Goal: Information Seeking & Learning: Learn about a topic

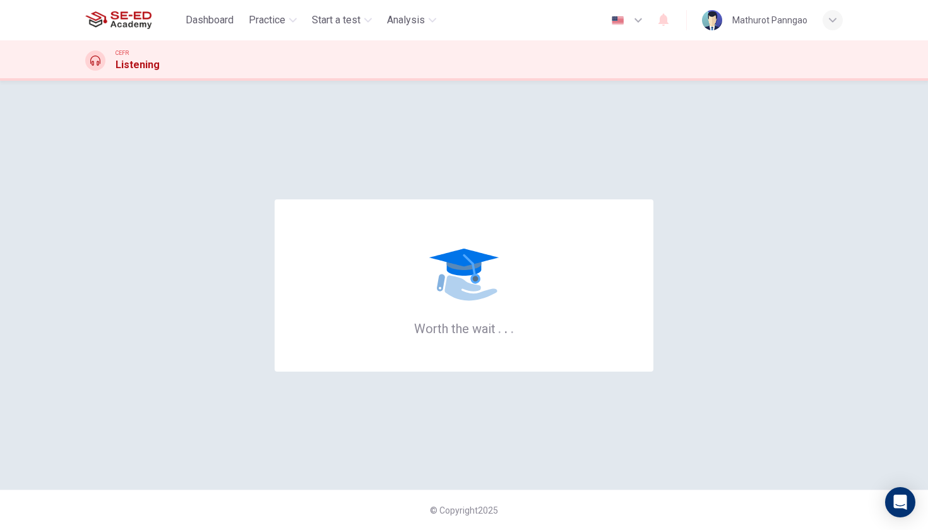
click at [744, 176] on div "Worth the wait . . ." at bounding box center [464, 285] width 758 height 359
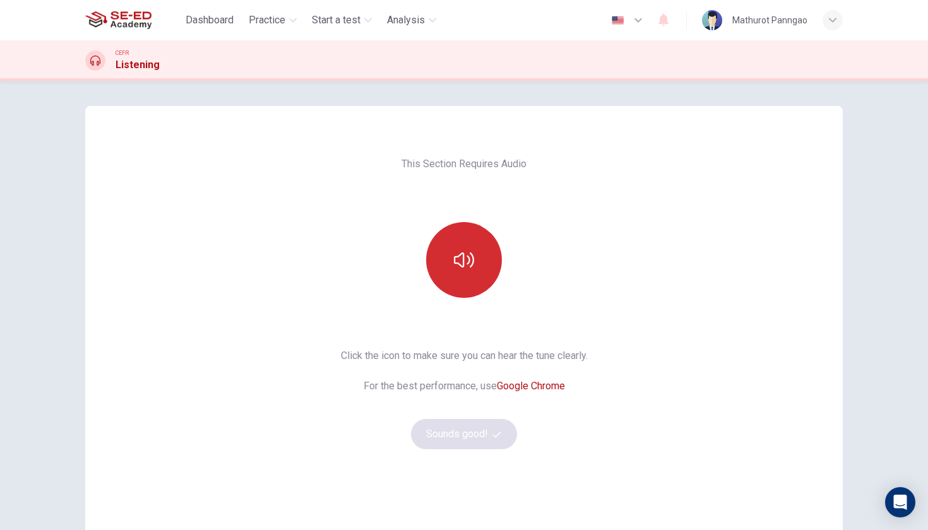
click at [482, 259] on button "button" at bounding box center [464, 260] width 76 height 76
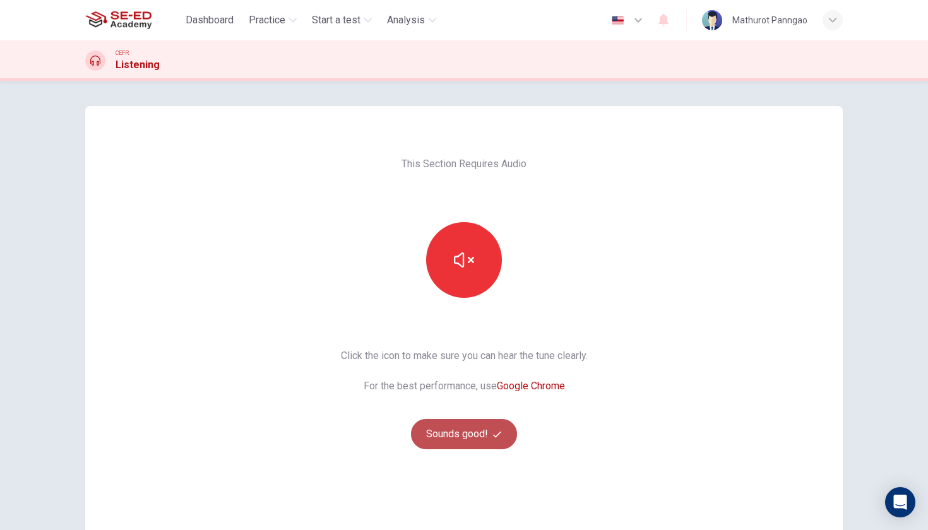
click at [462, 434] on button "Sounds good!" at bounding box center [464, 434] width 106 height 30
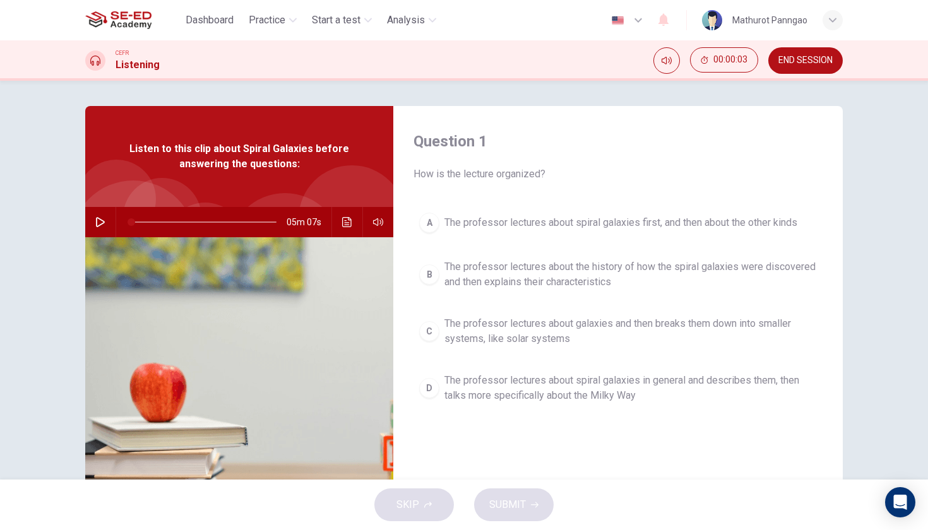
click at [338, 415] on img at bounding box center [239, 390] width 308 height 307
click at [347, 225] on icon "Click to see the audio transcription" at bounding box center [346, 222] width 9 height 10
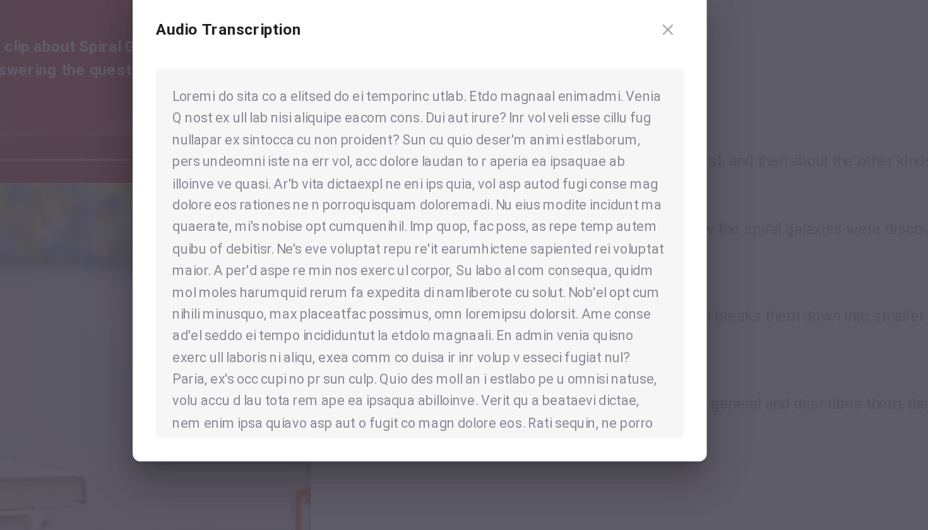
click at [620, 133] on icon "button" at bounding box center [625, 138] width 10 height 10
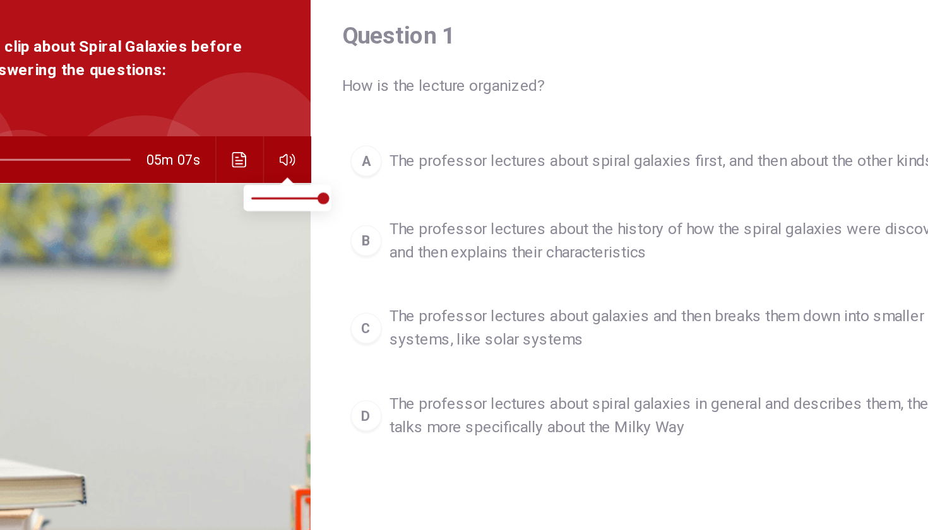
click at [373, 217] on icon "button" at bounding box center [378, 222] width 10 height 10
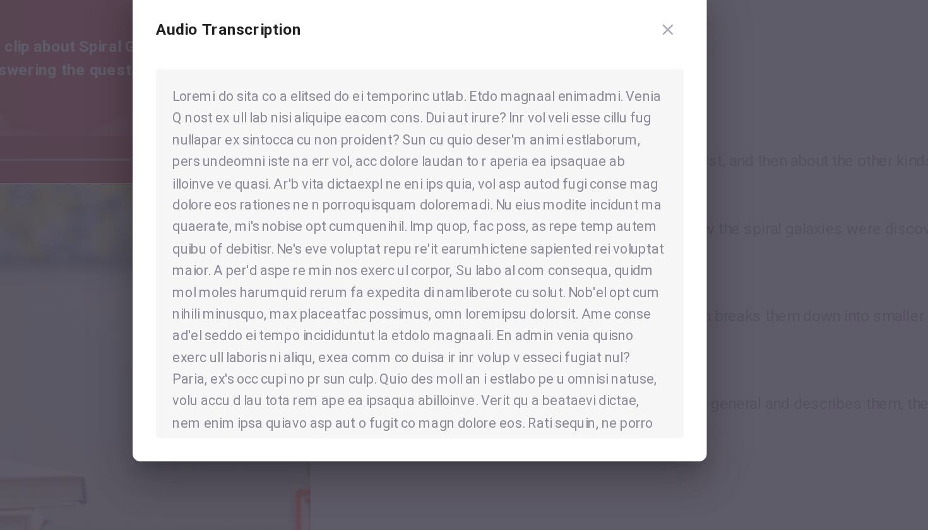
click at [293, 163] on div at bounding box center [464, 283] width 342 height 240
click at [620, 133] on icon "button" at bounding box center [625, 138] width 10 height 10
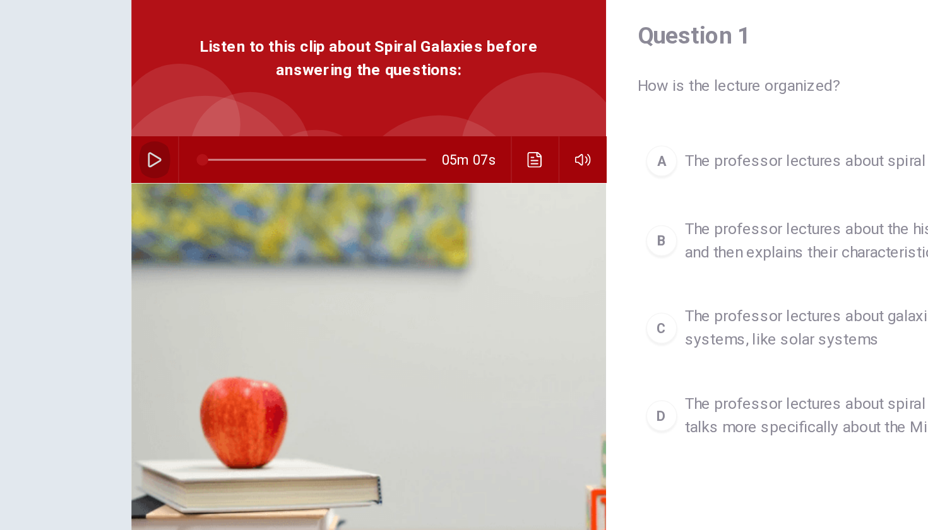
click at [104, 217] on icon "button" at bounding box center [100, 222] width 9 height 10
click at [99, 217] on icon "button" at bounding box center [100, 222] width 10 height 10
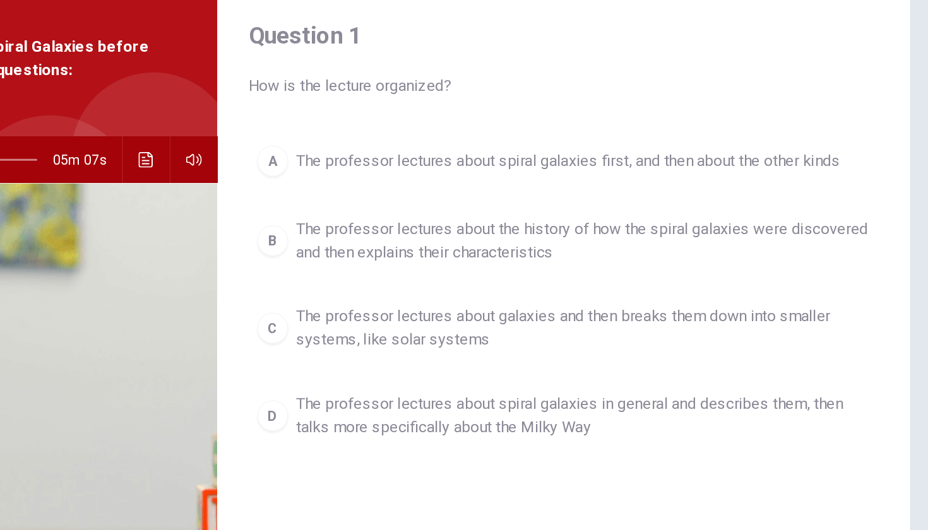
click at [444, 373] on span "The professor lectures about spiral galaxies in general and describes them, the…" at bounding box center [630, 388] width 372 height 30
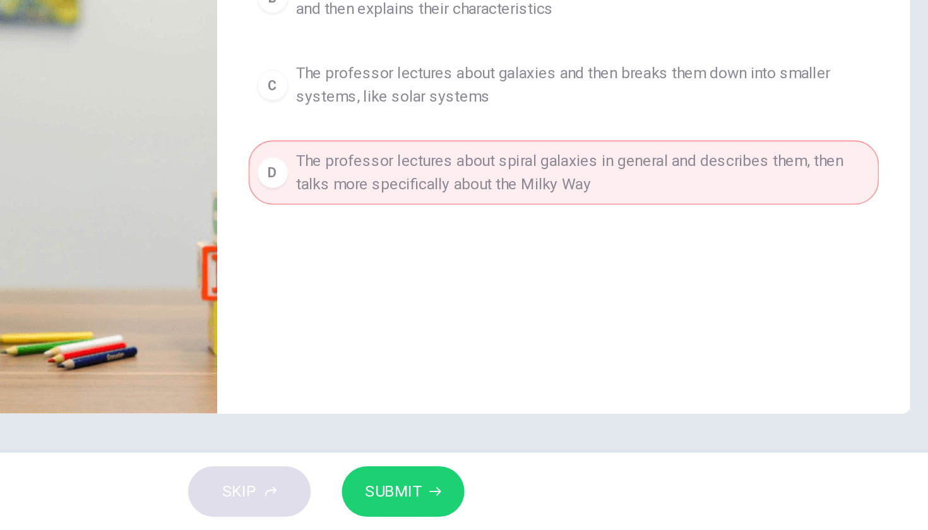
click at [489, 496] on span "SUBMIT" at bounding box center [507, 505] width 37 height 18
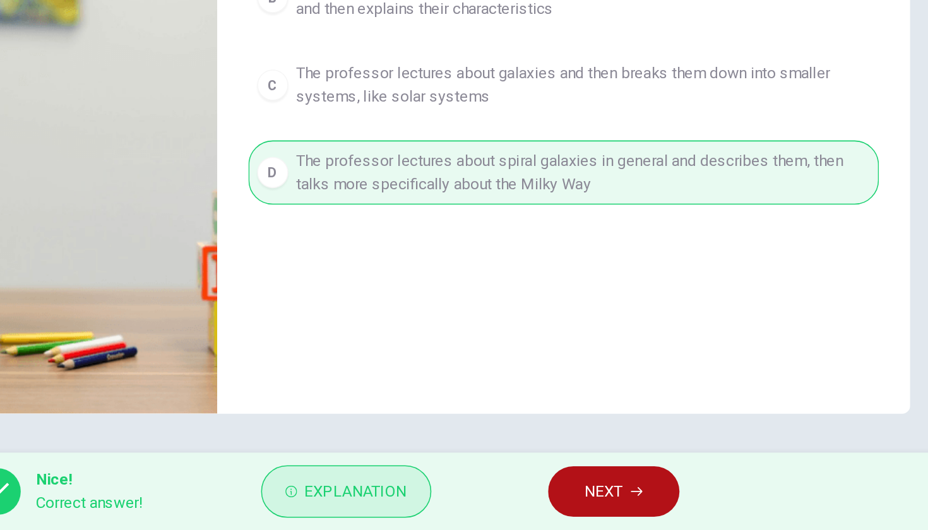
click at [450, 496] on span "Explanation" at bounding box center [483, 505] width 66 height 18
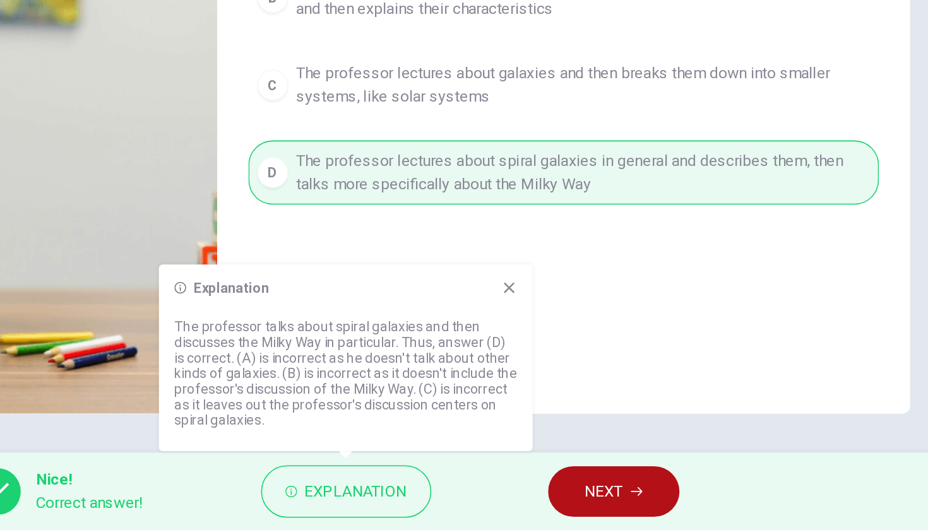
click at [393, 229] on div "Question 1 How is the lecture organized? A The professor lectures about spiral …" at bounding box center [618, 235] width 450 height 439
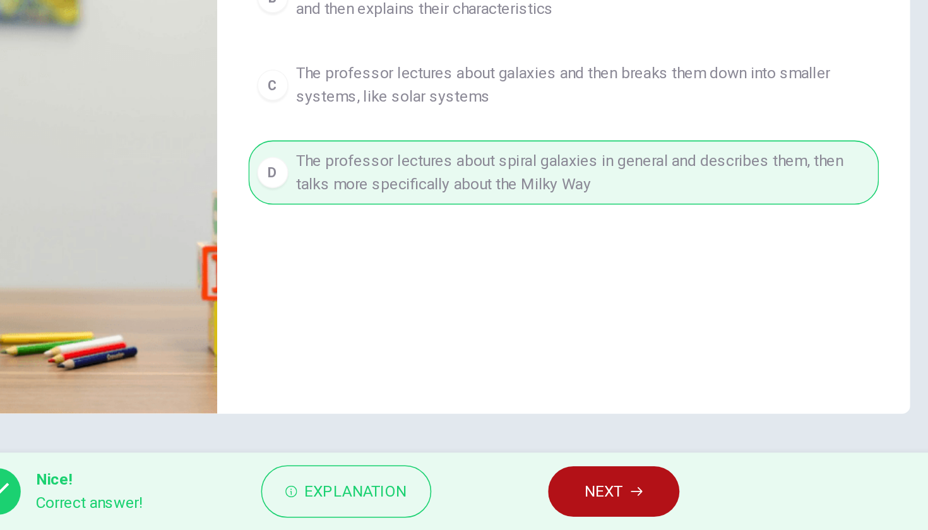
click at [608, 489] on button "NEXT" at bounding box center [650, 505] width 85 height 33
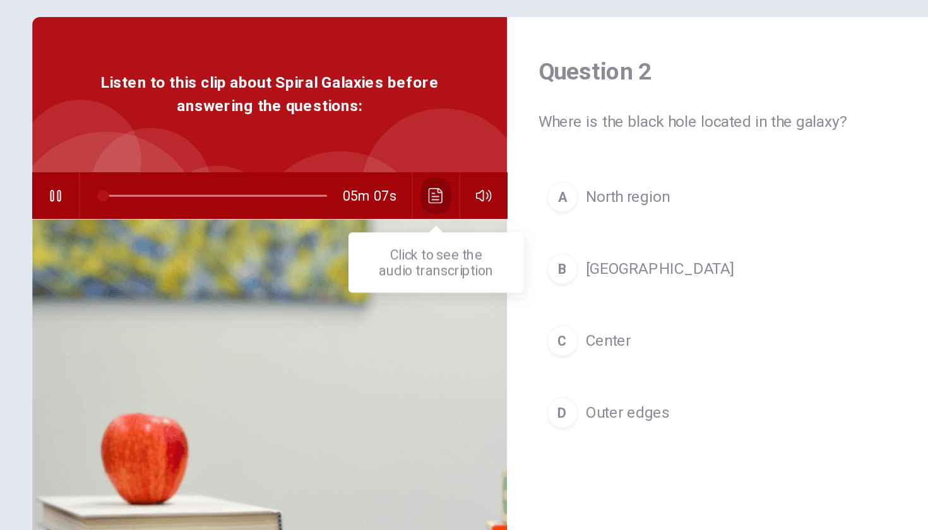
click at [342, 217] on icon "Click to see the audio transcription" at bounding box center [346, 222] width 9 height 10
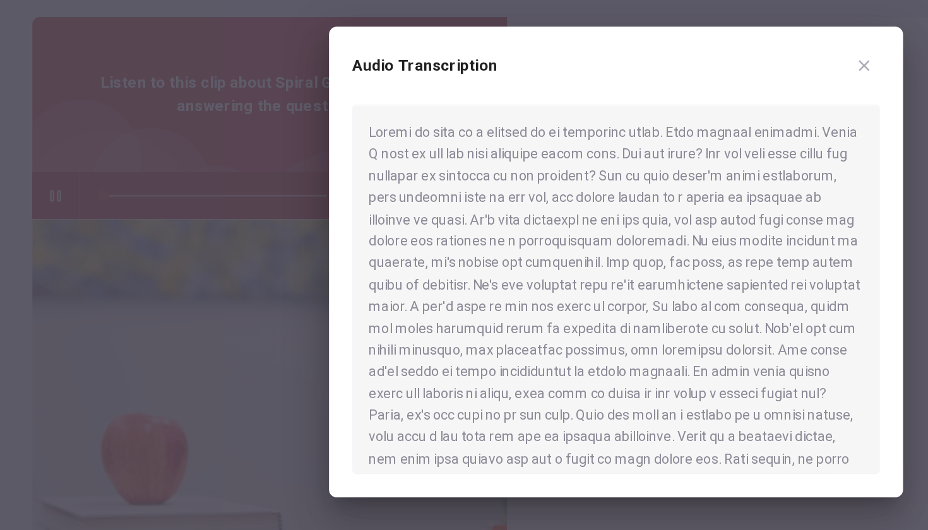
click at [179, 185] on div at bounding box center [464, 265] width 928 height 530
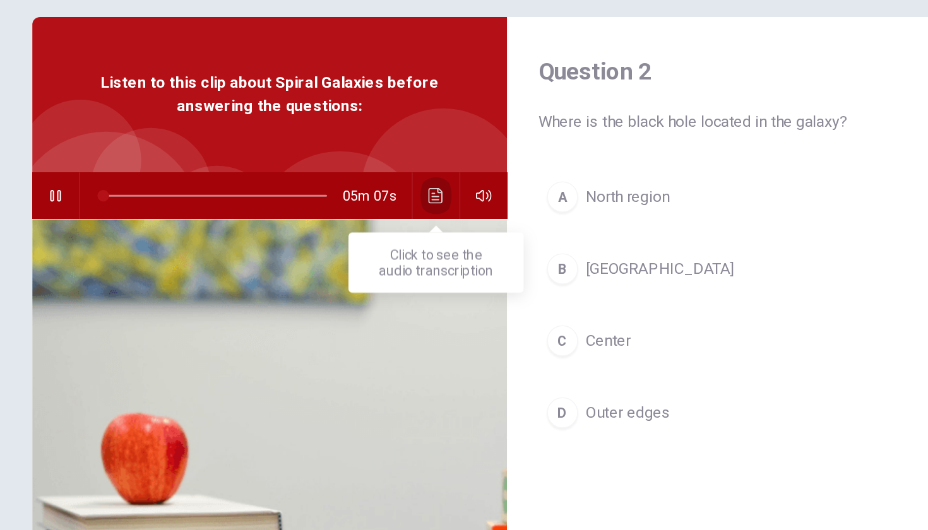
click at [342, 217] on icon "Click to see the audio transcription" at bounding box center [347, 222] width 10 height 10
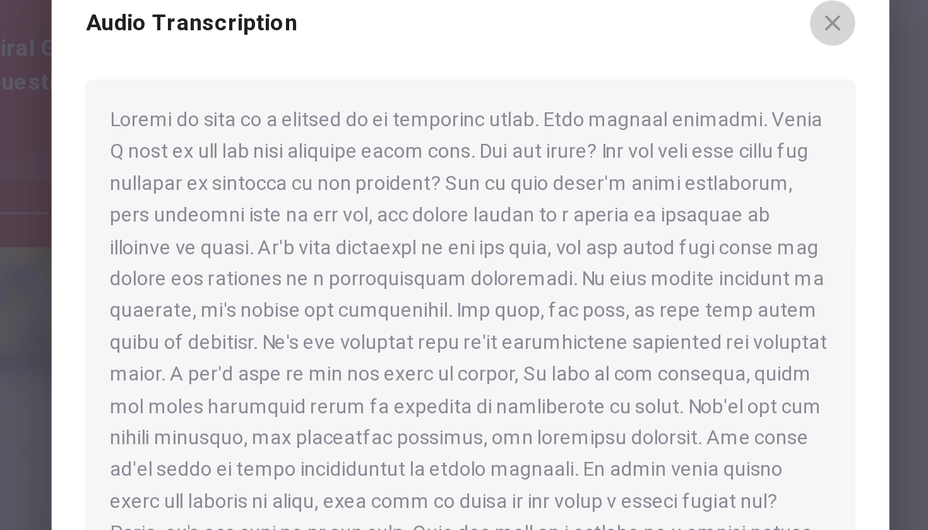
click at [620, 133] on icon "button" at bounding box center [625, 138] width 10 height 10
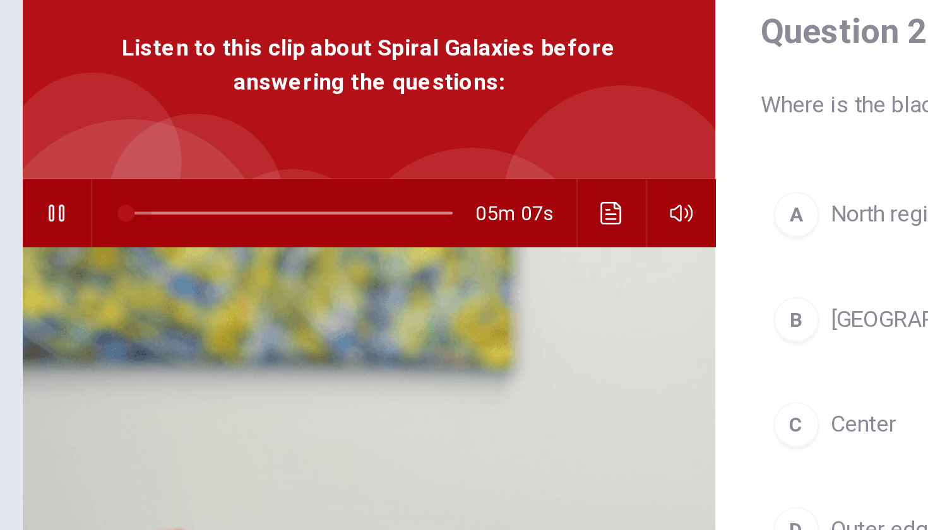
drag, startPoint x: 56, startPoint y: 93, endPoint x: 39, endPoint y: 93, distance: 17.0
click at [85, 207] on div "05m 07s" at bounding box center [239, 222] width 308 height 30
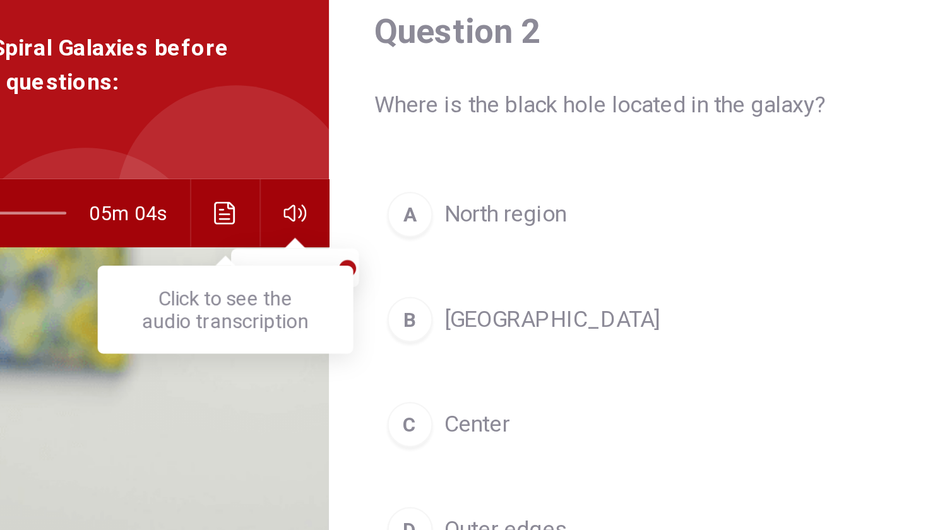
click at [342, 217] on icon "Click to see the audio transcription" at bounding box center [346, 222] width 9 height 10
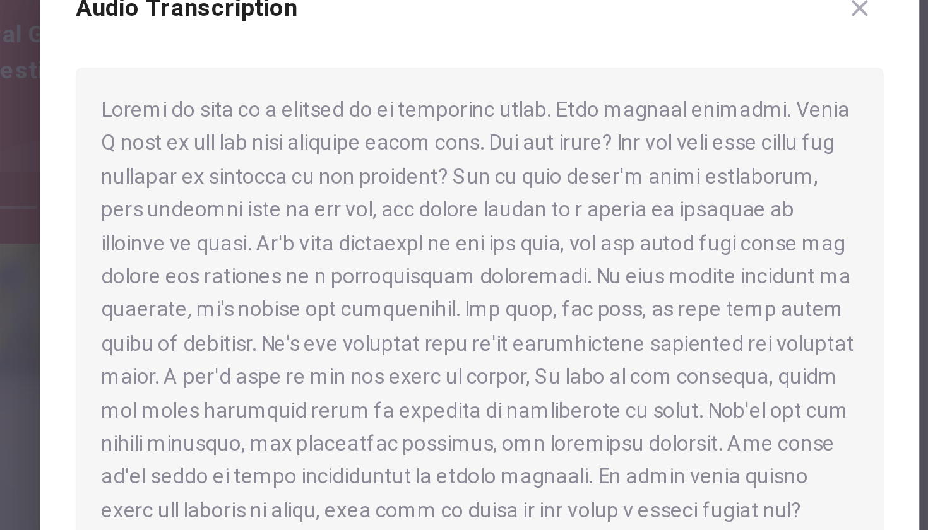
click at [293, 163] on div at bounding box center [464, 283] width 342 height 240
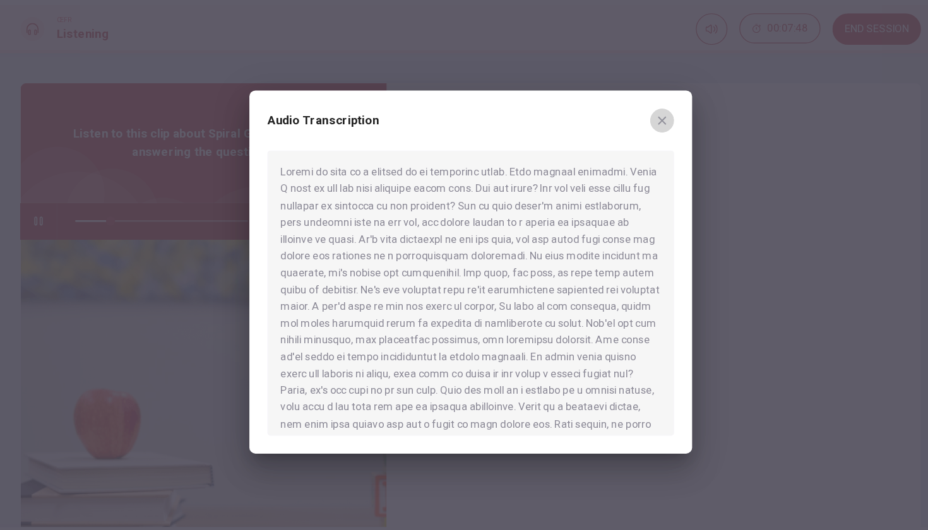
click at [620, 133] on icon "button" at bounding box center [625, 138] width 10 height 10
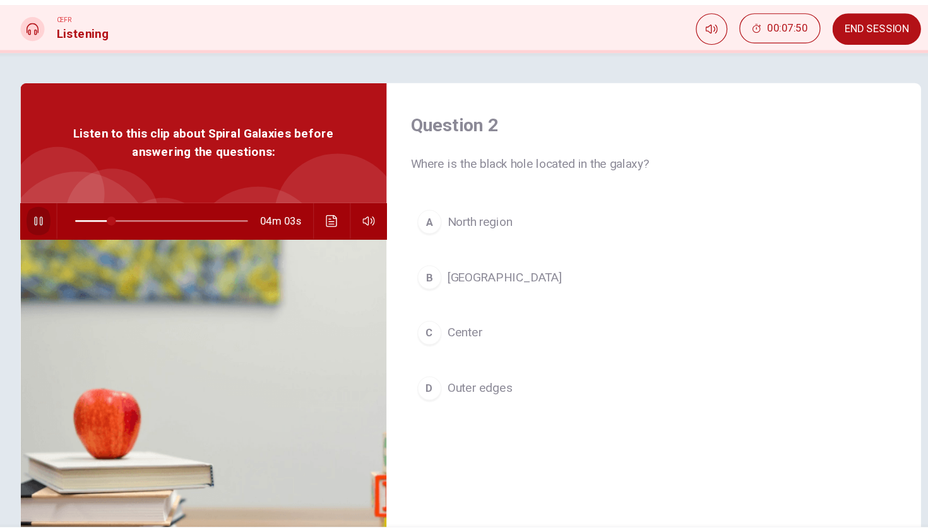
click at [97, 218] on icon "button" at bounding box center [100, 222] width 7 height 8
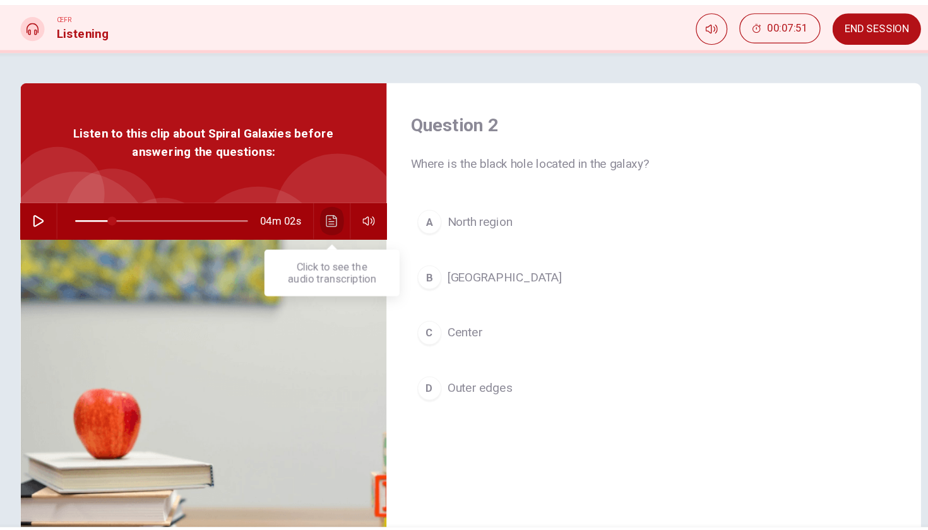
click at [342, 217] on icon "Click to see the audio transcription" at bounding box center [347, 222] width 10 height 10
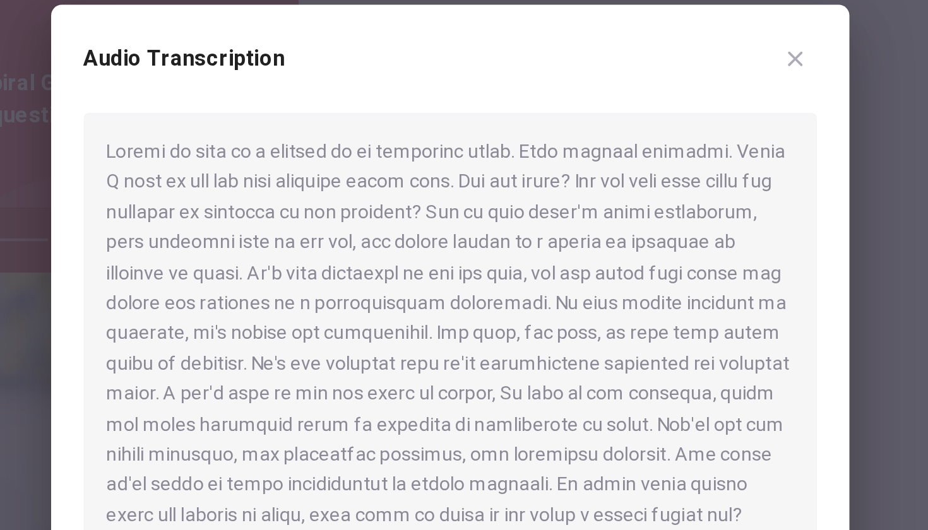
click at [620, 133] on icon "button" at bounding box center [625, 138] width 10 height 10
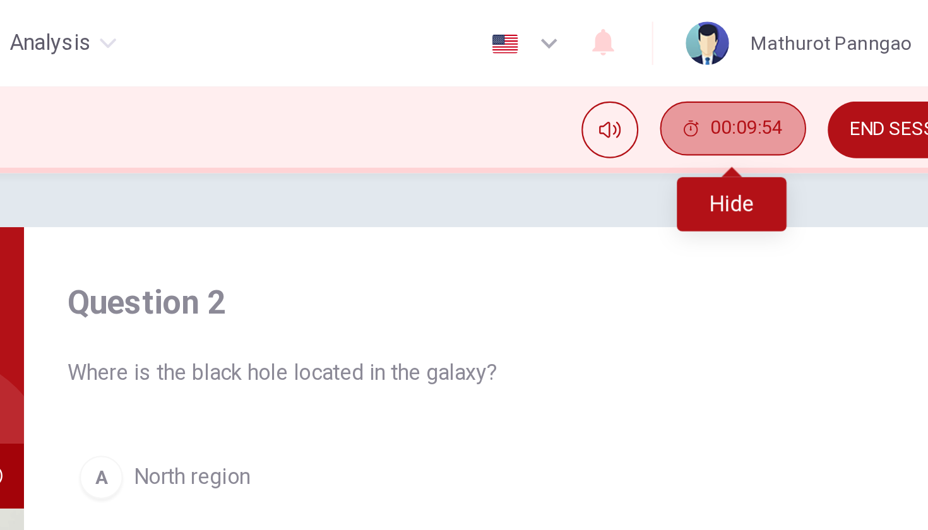
click at [701, 61] on icon "Hide" at bounding box center [705, 60] width 8 height 8
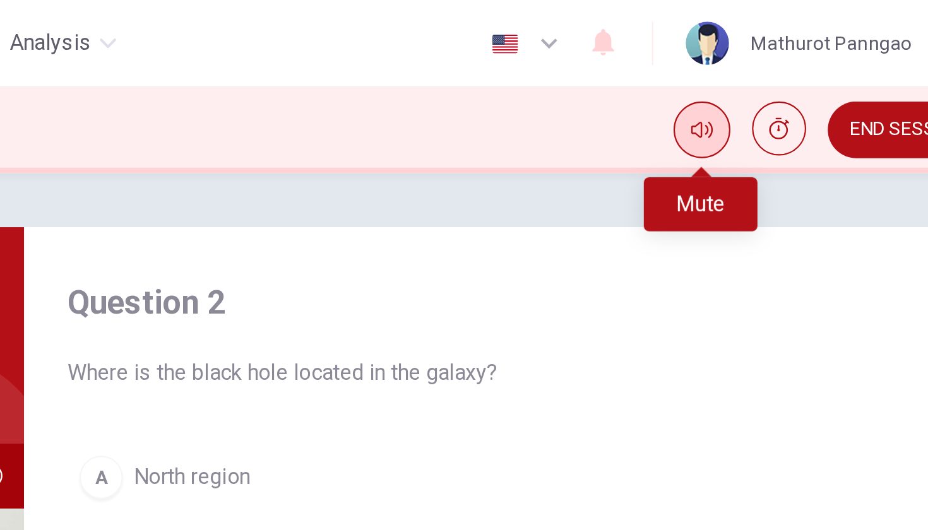
click at [705, 61] on icon "Mute" at bounding box center [710, 61] width 10 height 8
type input "21"
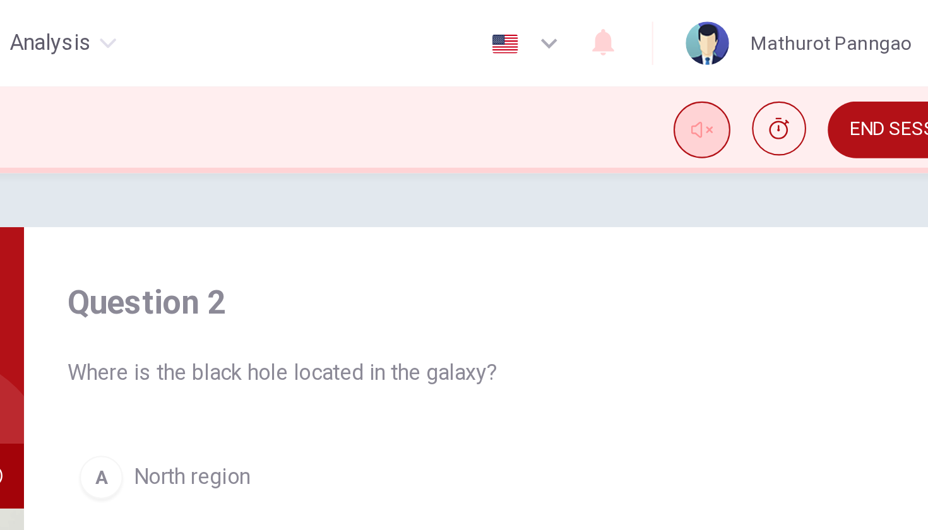
click at [768, 61] on button "END SESSION" at bounding box center [805, 60] width 74 height 27
